Goal: Use online tool/utility: Utilize a website feature to perform a specific function

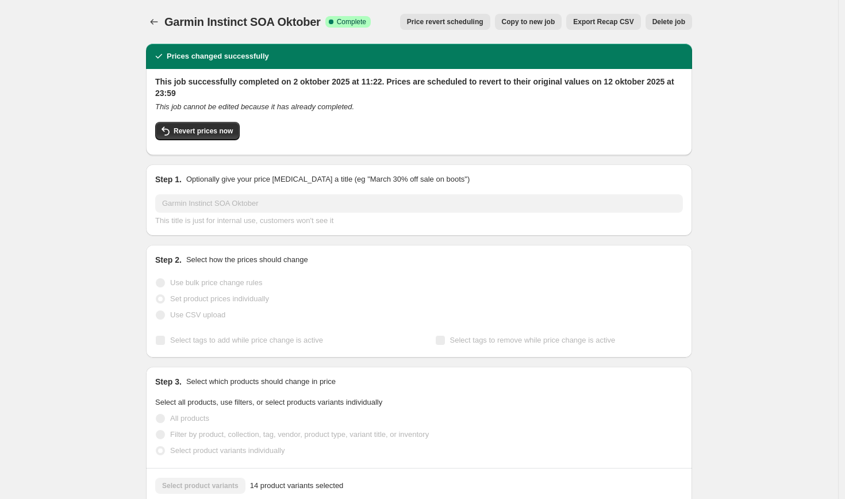
scroll to position [456, 0]
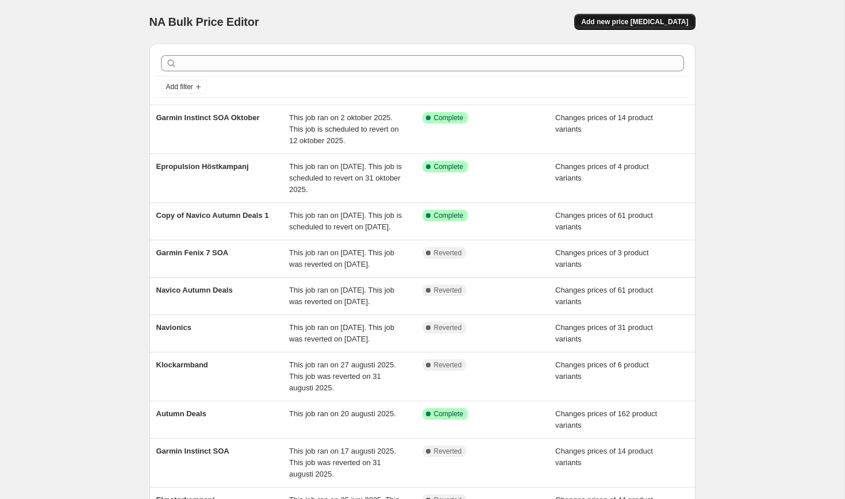
click at [650, 22] on span "Add new price [MEDICAL_DATA]" at bounding box center [634, 21] width 107 height 9
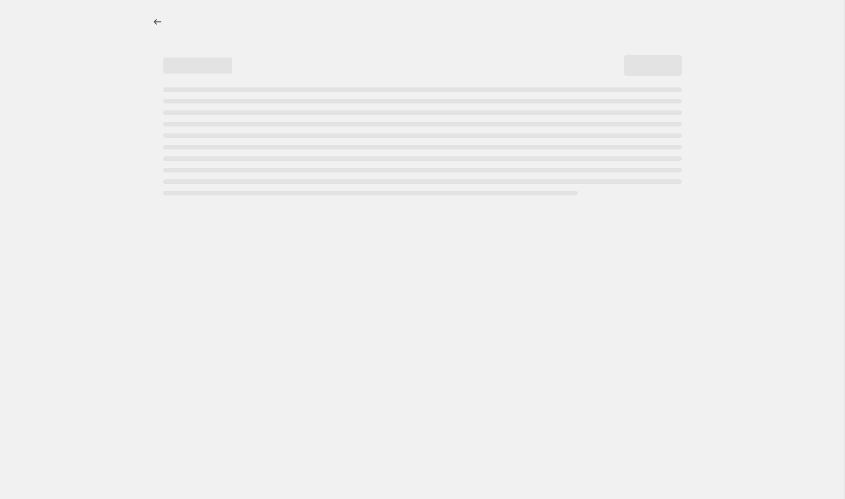
select select "percentage"
